Goal: Information Seeking & Learning: Learn about a topic

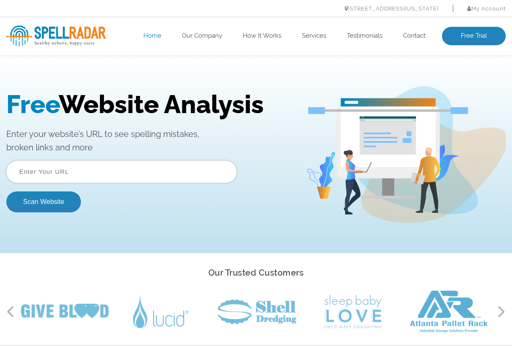
click at [134, 13] on ul "[STREET_ADDRESS][US_STATE] My Account Log In" at bounding box center [255, 9] width 499 height 12
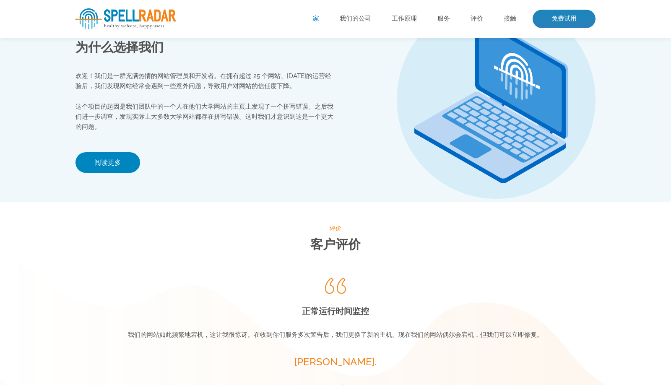
scroll to position [923, 0]
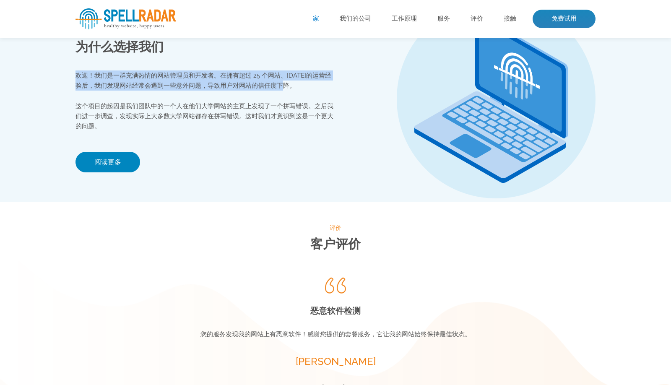
drag, startPoint x: 77, startPoint y: 70, endPoint x: 314, endPoint y: 88, distance: 238.1
click at [314, 88] on p "欢迎！我们是一群充满热情的网站管理员和开发者。在拥有超过 25 个网站、[DATE]的运营经验后，我们发现网站经常会遇到一些意外问题，导致用户对网站的信任度下…" at bounding box center [205, 80] width 260 height 20
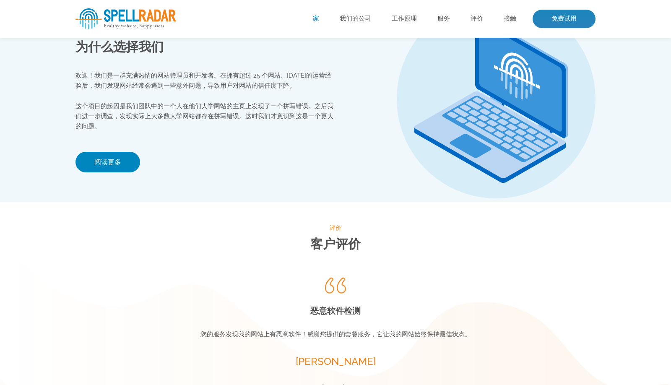
click at [289, 91] on div "欢迎！我们是一群充满热情的网站管理员和开发者。在拥有超过 25 个网站、[DATE]的运营经验后，我们发现网站经常会遇到一些意外问题，导致用户对网站的信任度下…" at bounding box center [205, 100] width 260 height 61
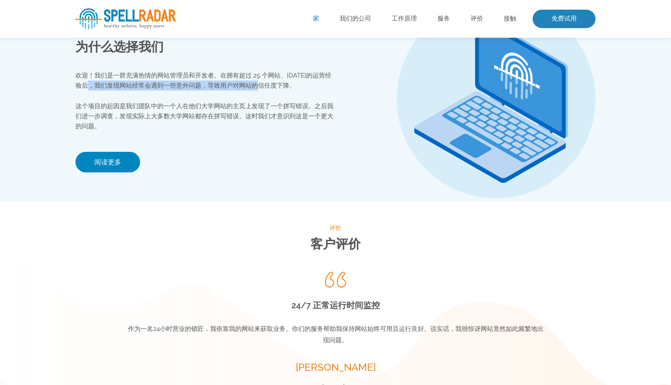
drag, startPoint x: 95, startPoint y: 83, endPoint x: 276, endPoint y: 84, distance: 181.2
click at [267, 83] on font "欢迎！我们是一群充满热情的网站管理员和开发者。在拥有超过 25 个网站、[DATE]的运营经验后，我们发现网站经常会遇到一些意外问题，导致用户对网站的信任度下…" at bounding box center [203, 81] width 256 height 18
click at [276, 84] on font "欢迎！我们是一群充满热情的网站管理员和开发者。在拥有超过 25 个网站、[DATE]的运营经验后，我们发现网站经常会遇到一些意外问题，导致用户对网站的信任度下…" at bounding box center [203, 81] width 256 height 18
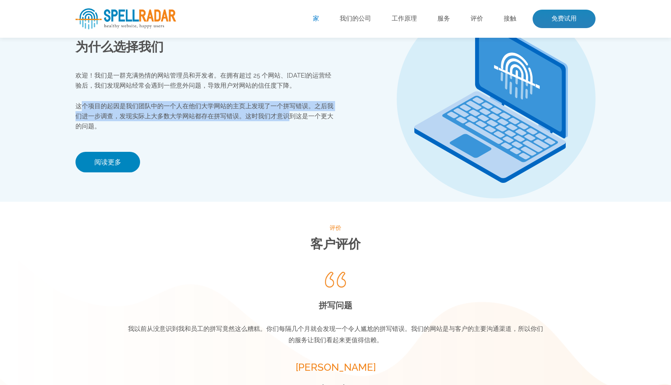
drag, startPoint x: 81, startPoint y: 106, endPoint x: 239, endPoint y: 119, distance: 158.2
click at [281, 120] on p "这个项目的起因是我们团队中的一个人在他们大学网站的主页上发现了一个拼写错误。之后我们进一步调查，发现实际上大多数大学网站都存在拼写错误。这时我们才意识到这是一…" at bounding box center [205, 116] width 260 height 30
click at [203, 112] on font "这个项目的起因是我们团队中的一个人在他们大学网站的主页上发现了一个拼写错误。之后我们进一步调查，发现实际上大多数大学网站都存在拼写错误。这时我们才意识到这是一…" at bounding box center [204, 116] width 258 height 28
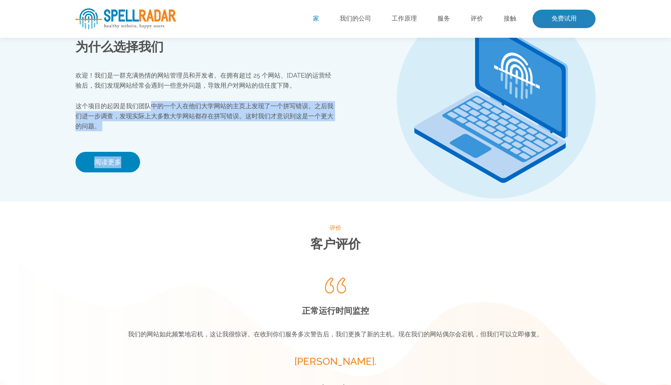
drag, startPoint x: 154, startPoint y: 107, endPoint x: 230, endPoint y: 131, distance: 79.4
click at [230, 131] on div "我们的公司 为什么选择我们 欢迎！我们是一群充满热情的网站管理员和开发者。在拥有超过 25 个网站、[DATE]的运营经验后，我们发现网站经常会遇到一些意外问…" at bounding box center [205, 98] width 260 height 205
click at [243, 138] on div "我们的公司 为什么选择我们 欢迎！我们是一群充满热情的网站管理员和开发者。在拥有超过 25 个网站、[DATE]的运营经验后，我们发现网站经常会遇到一些意外问…" at bounding box center [205, 98] width 260 height 205
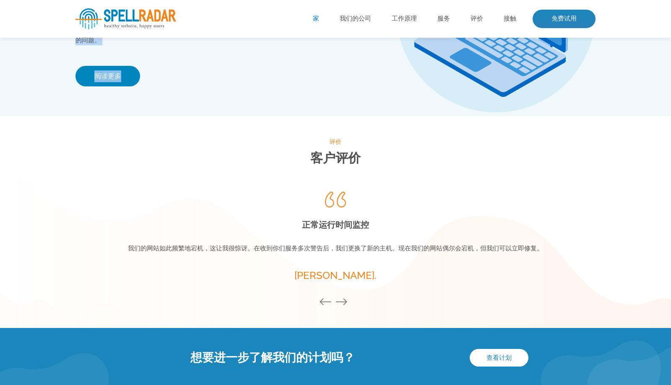
scroll to position [1048, 0]
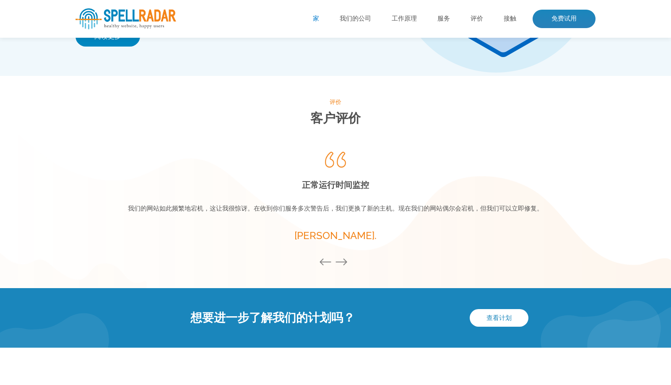
click at [305, 158] on div "拼写问题 我以前从没意识到我和员工的拼写竟然这么糟糕。你们每隔几个月就会发现一个令人尴尬的拼写错误。我们的网站是与客户的主要沟通渠道，所以你们的服务让我们看起…" at bounding box center [335, 198] width 419 height 104
drag, startPoint x: 312, startPoint y: 182, endPoint x: 418, endPoint y: 192, distance: 105.8
click at [418, 192] on div "拼写问题 我以前从没意识到我和员工的拼写竟然这么糟糕。你们每隔几个月就会发现一个令人尴尬的拼写错误。我们的网站是与客户的主要沟通渠道，所以你们的服务让我们看起…" at bounding box center [335, 198] width 419 height 104
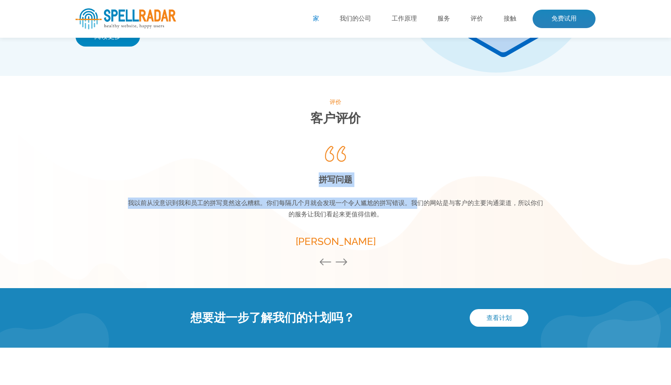
click at [410, 182] on h2 "拼写问题" at bounding box center [335, 179] width 419 height 15
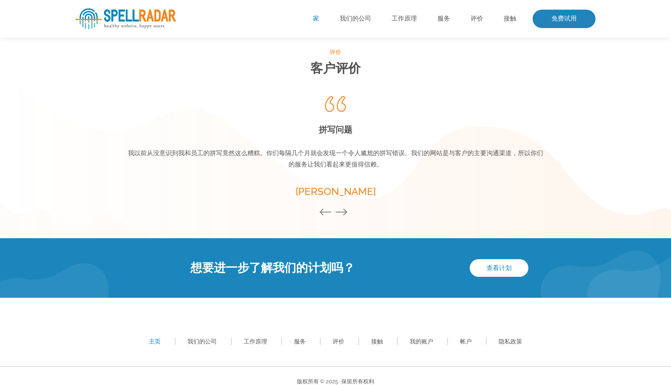
scroll to position [1109, 0]
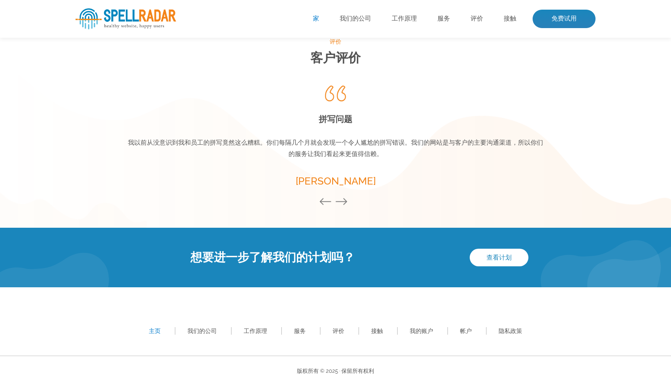
click at [338, 203] on button "下一个" at bounding box center [343, 202] width 17 height 9
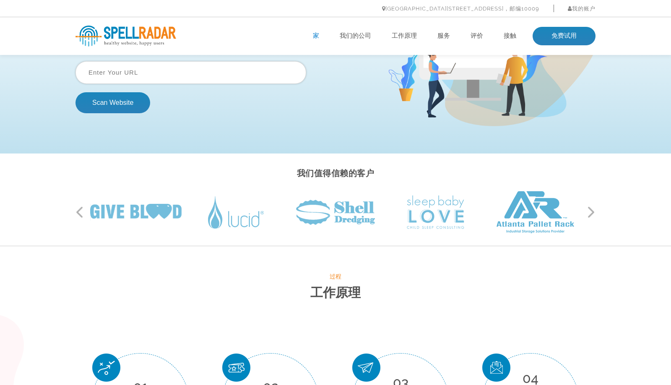
scroll to position [0, 0]
